Goal: Check status: Check status

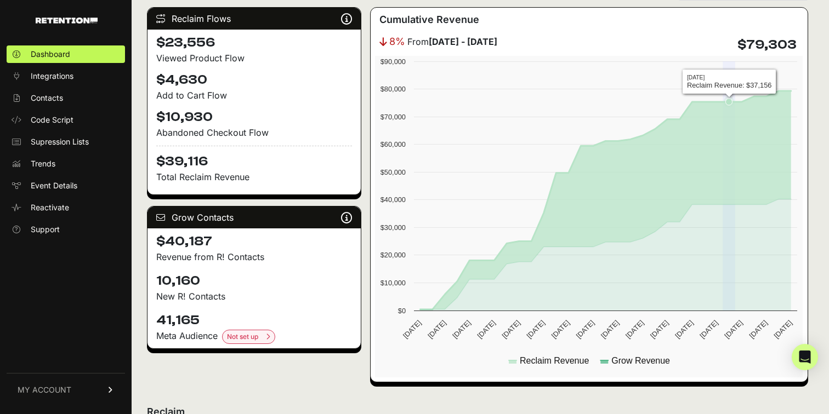
scroll to position [140, 0]
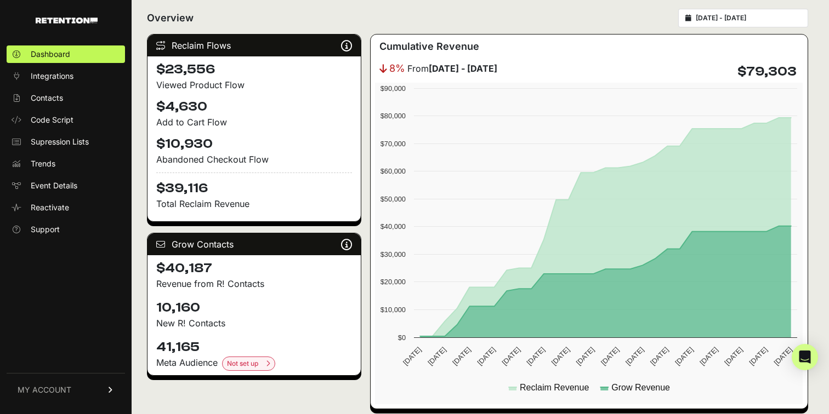
type input "2025-09-15"
type input "[DATE]"
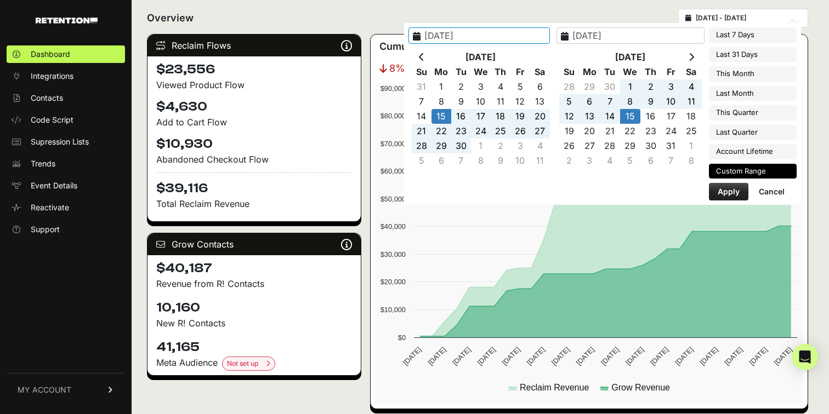
click at [757, 15] on input "2025-09-15 - 2025-10-15" at bounding box center [748, 18] width 105 height 9
type input "[DATE]"
type input "2025-09-14"
type input "[DATE]"
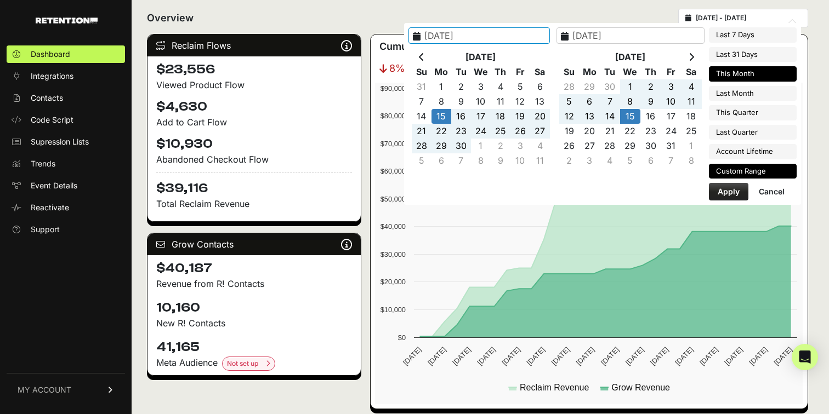
type input "[DATE]"
type input "2025-09-15"
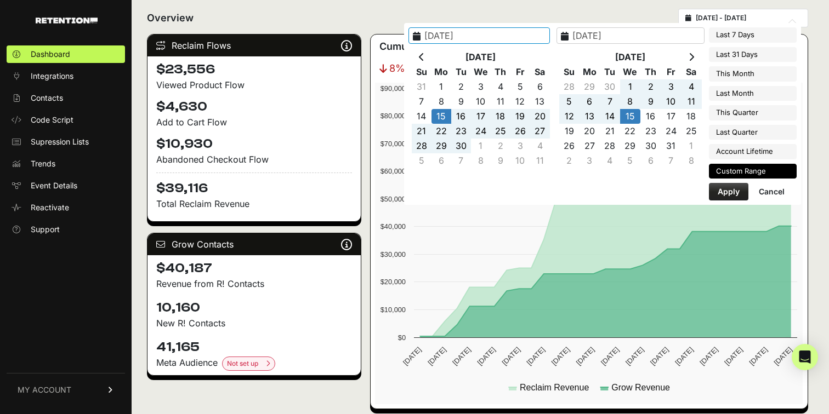
type input "[DATE]"
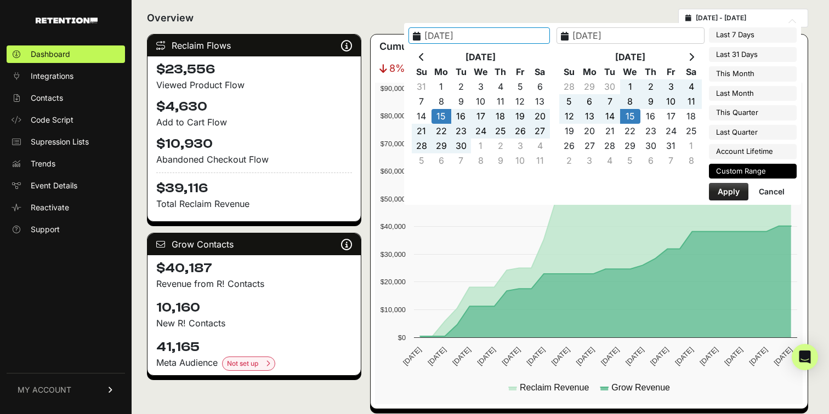
type input "2025-09-15"
type input "[DATE]"
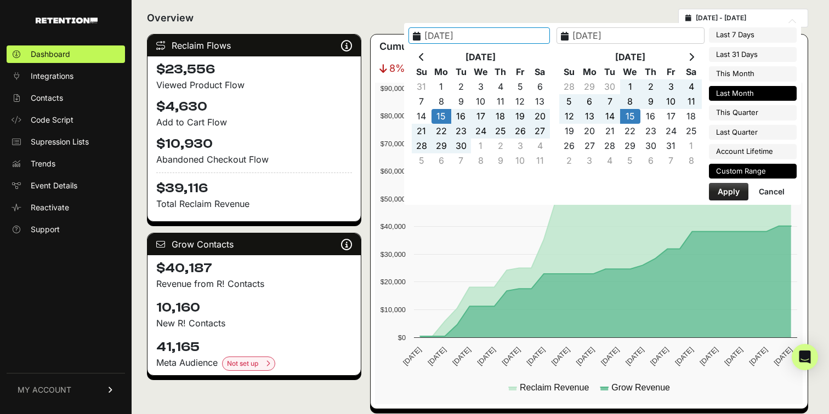
type input "[DATE]"
type input "2025-09-15"
type input "[DATE]"
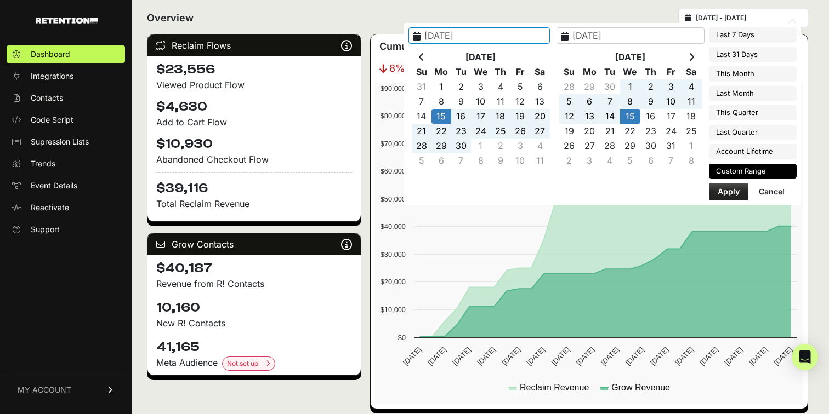
type input "2025-09-15"
type input "[DATE]"
type input "2025-09-14"
type input "[DATE]"
type input "2025-09-15"
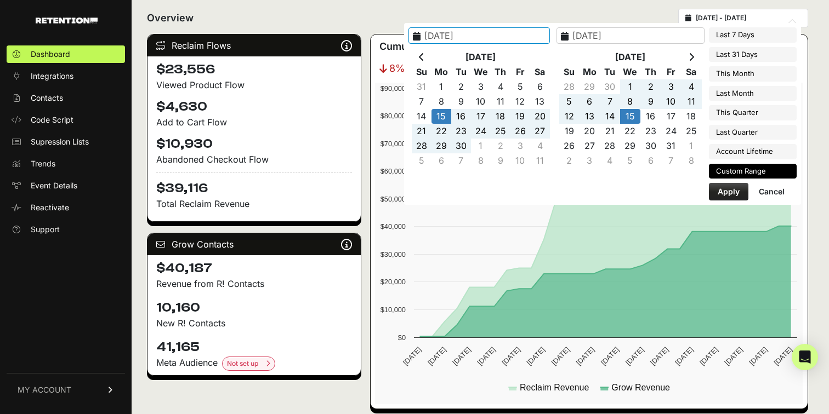
type input "[DATE]"
click at [734, 37] on li "Last 7 Days" at bounding box center [753, 34] width 88 height 15
type input "2025-10-08 - 2025-10-14"
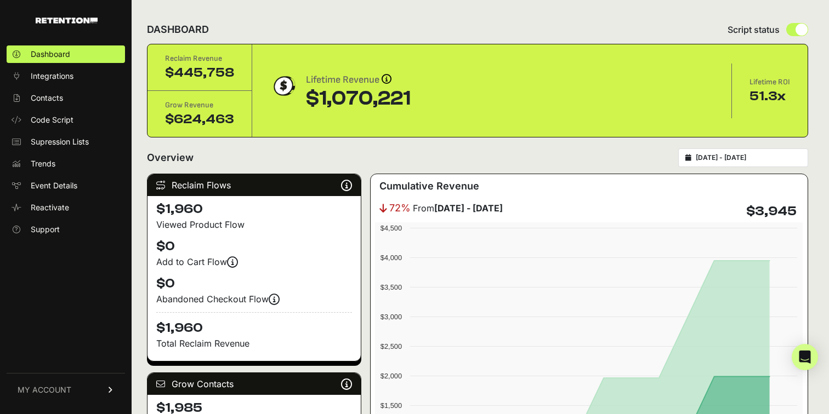
click at [738, 153] on div "[DATE] - [DATE]" at bounding box center [743, 158] width 130 height 19
type input "[DATE]"
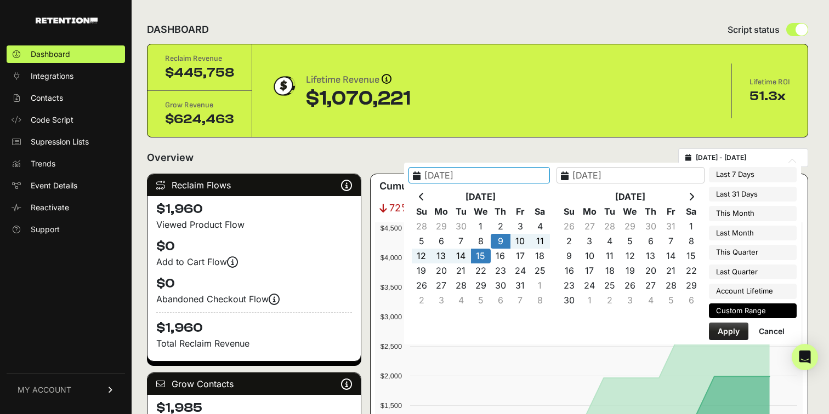
click at [728, 161] on input "[DATE] - [DATE]" at bounding box center [748, 158] width 105 height 9
type input "[DATE]"
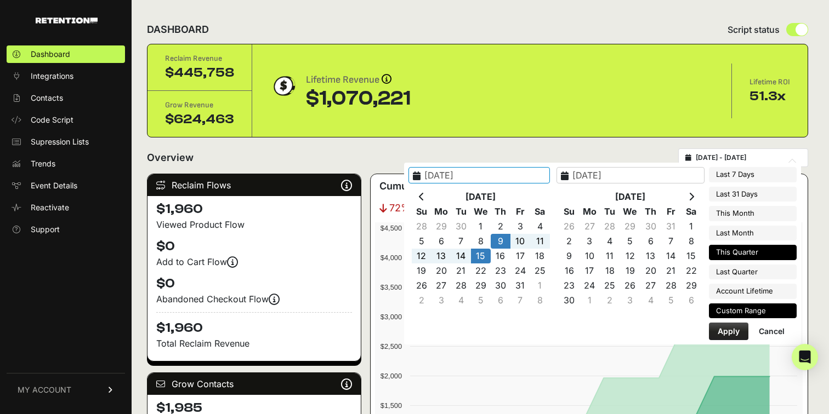
type input "[DATE]"
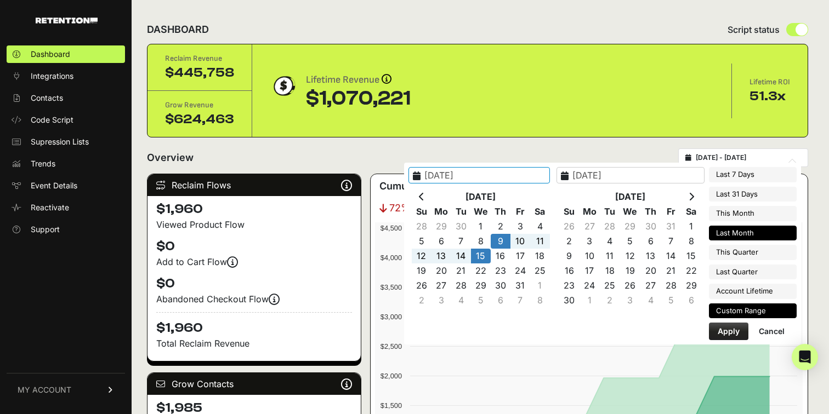
type input "[DATE]"
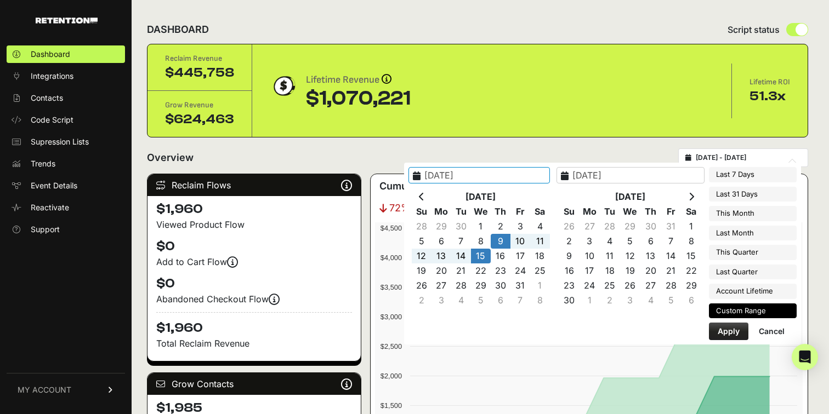
type input "[DATE]"
click at [752, 231] on li "Last Month" at bounding box center [753, 233] width 88 height 15
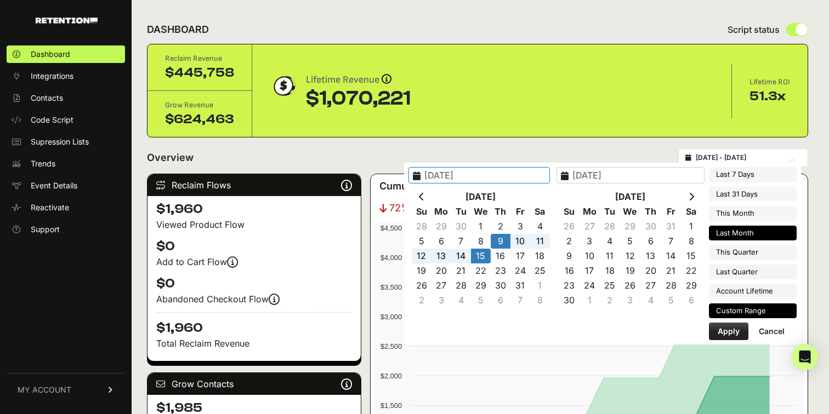
type input "[DATE] - [DATE]"
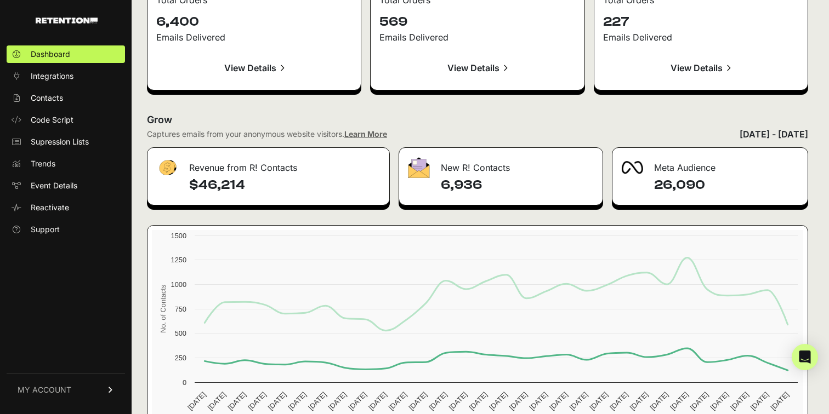
scroll to position [1252, 0]
